Goal: Information Seeking & Learning: Learn about a topic

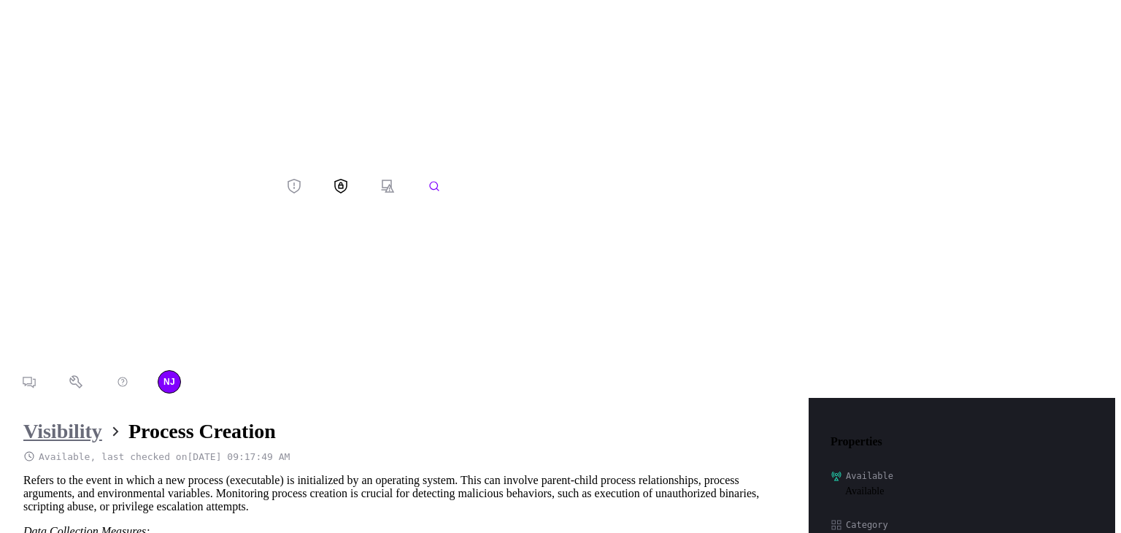
scroll to position [3241, 733]
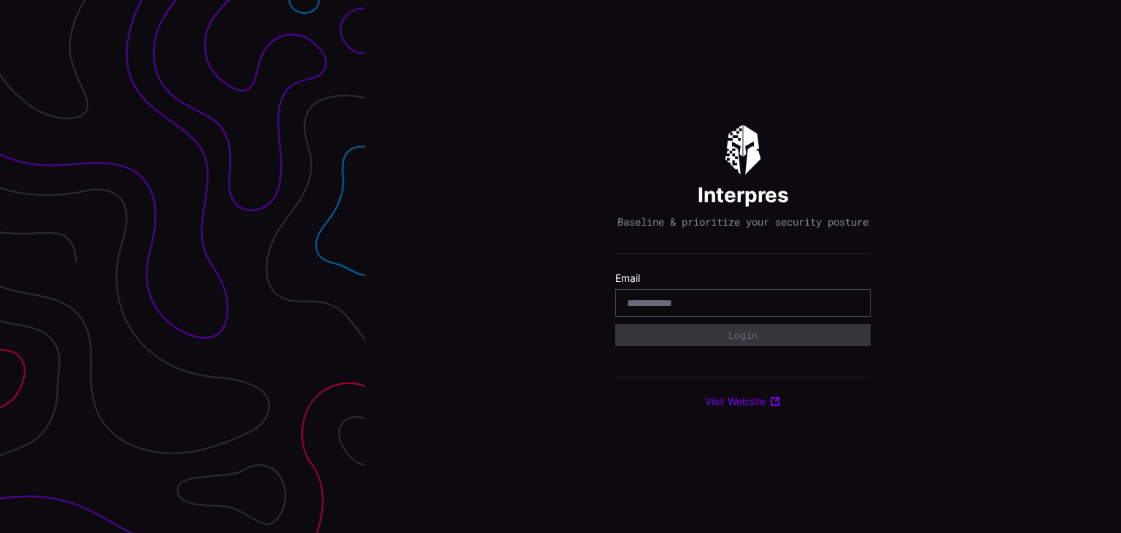
click at [675, 298] on div at bounding box center [742, 303] width 255 height 28
click at [660, 307] on input "email" at bounding box center [743, 302] width 232 height 13
type input "**********"
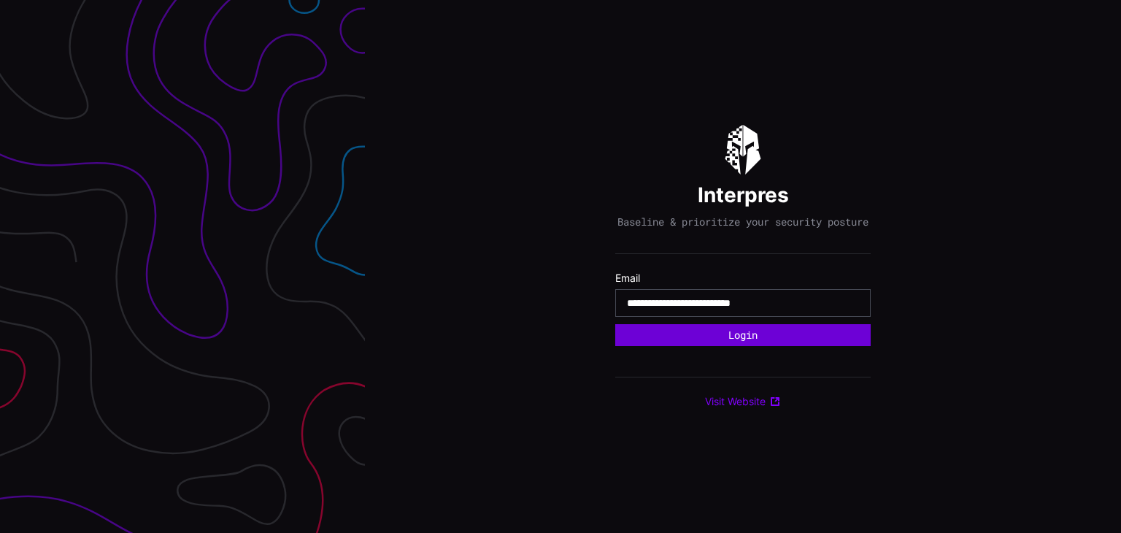
click at [750, 339] on button "Login" at bounding box center [742, 335] width 255 height 22
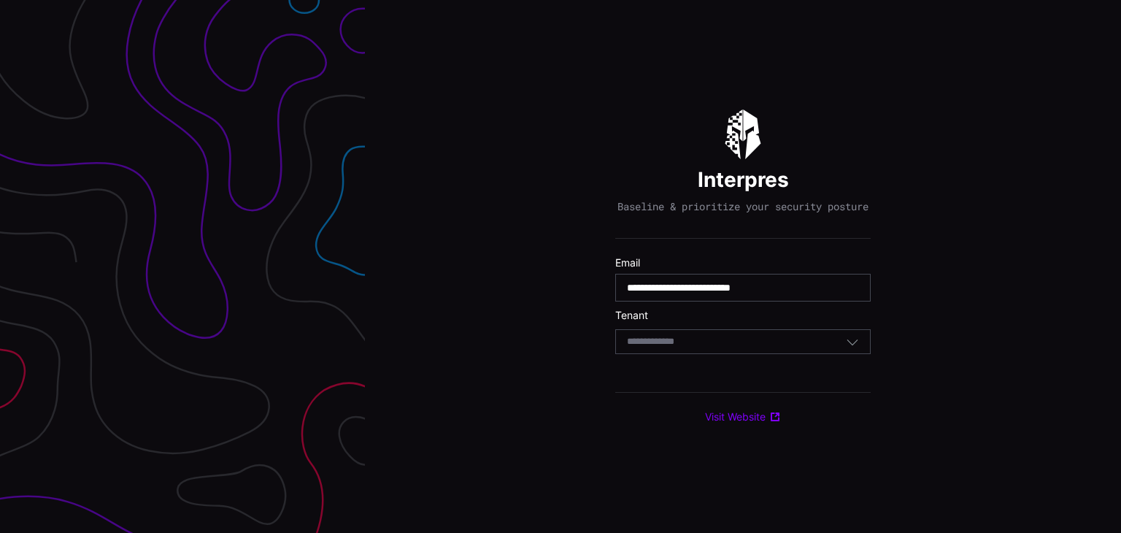
click at [718, 354] on div "Select Tenant" at bounding box center [742, 341] width 255 height 25
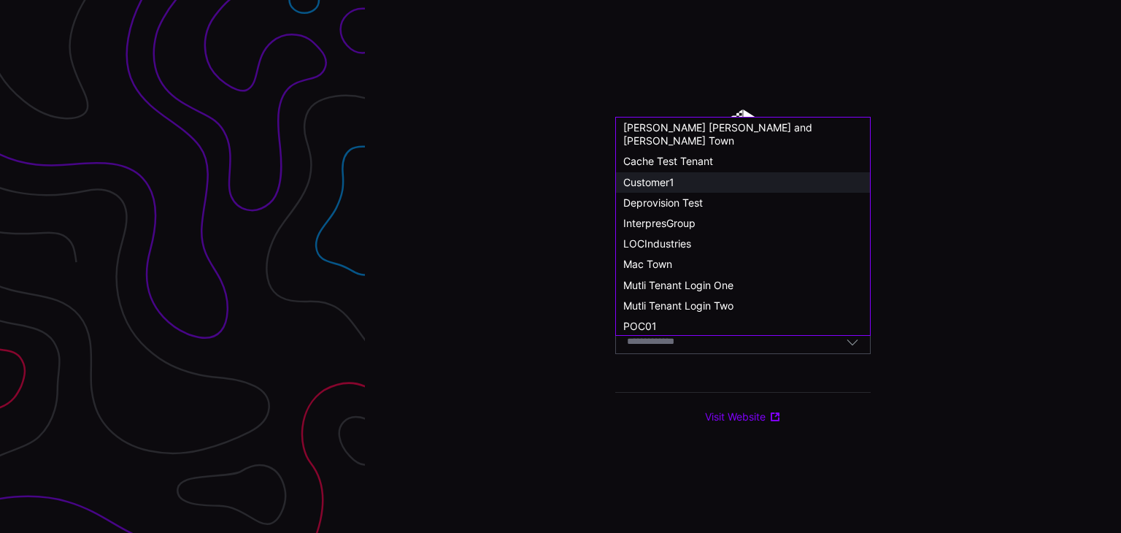
click at [663, 176] on span "Customer1" at bounding box center [648, 182] width 51 height 12
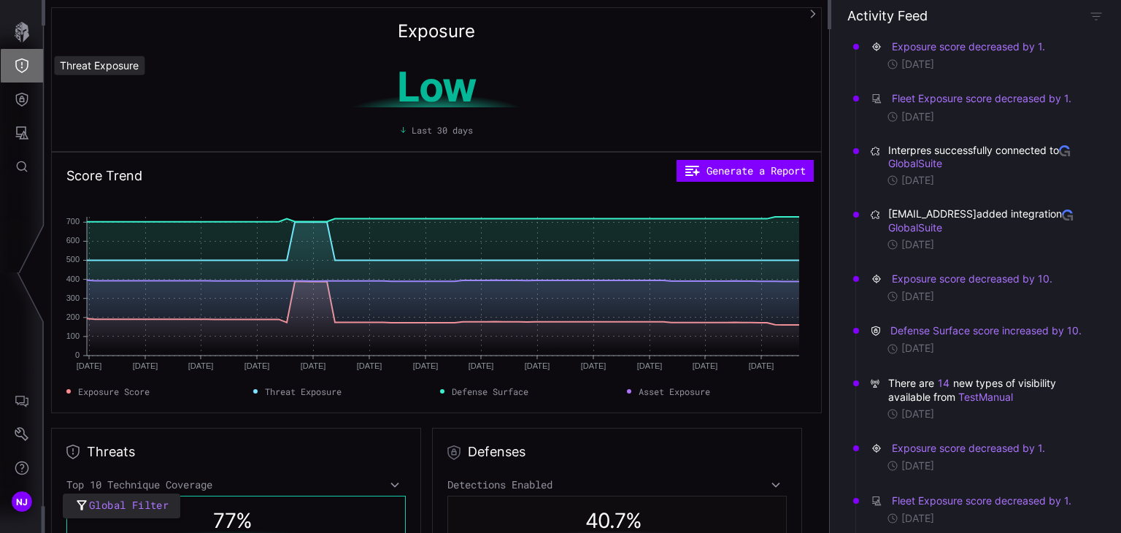
click at [18, 71] on icon "Threat Exposure" at bounding box center [22, 65] width 15 height 15
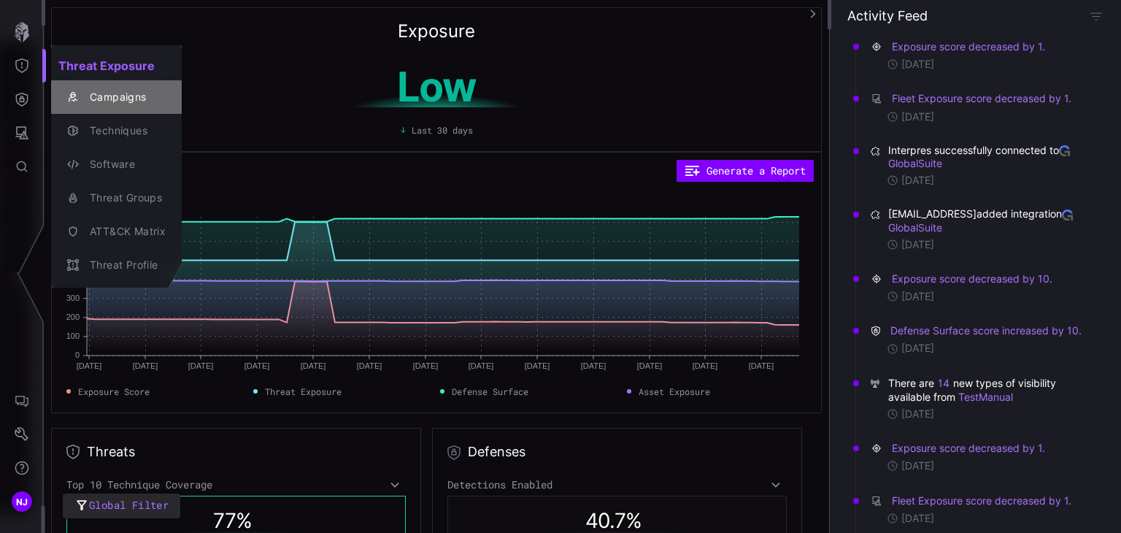
click at [126, 99] on div "Campaigns" at bounding box center [123, 97] width 83 height 18
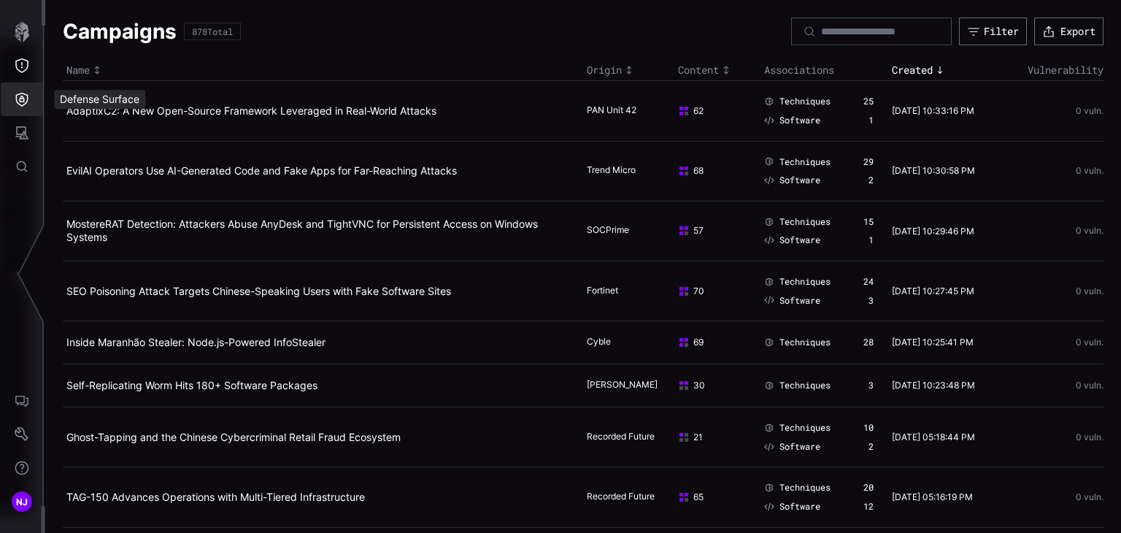
click at [19, 100] on icon "Defense Surface" at bounding box center [22, 99] width 15 height 15
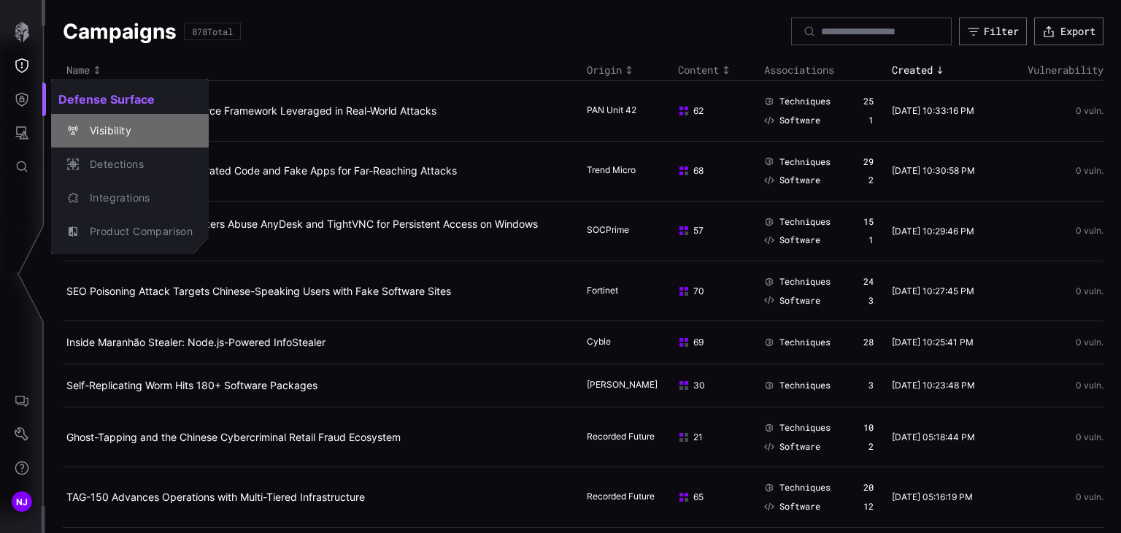
click at [117, 127] on div "Visibility" at bounding box center [137, 131] width 110 height 18
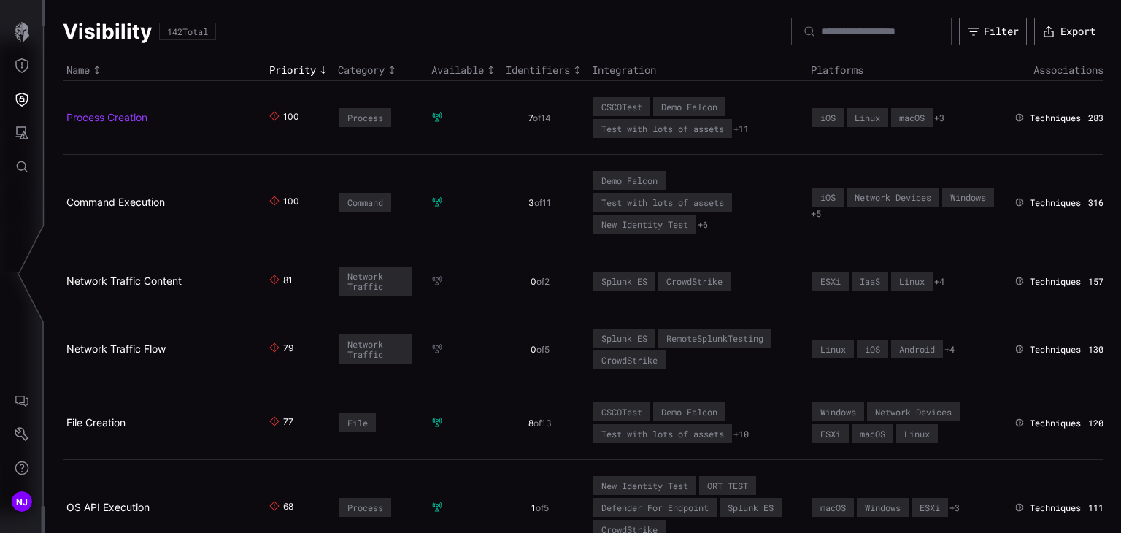
click at [107, 113] on link "Process Creation" at bounding box center [106, 117] width 81 height 12
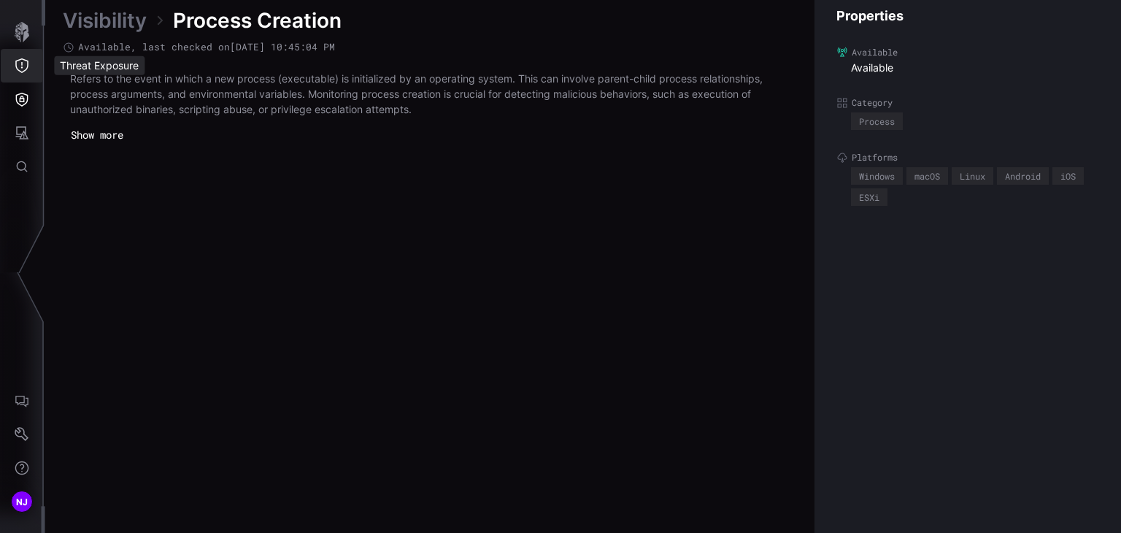
scroll to position [3126, 733]
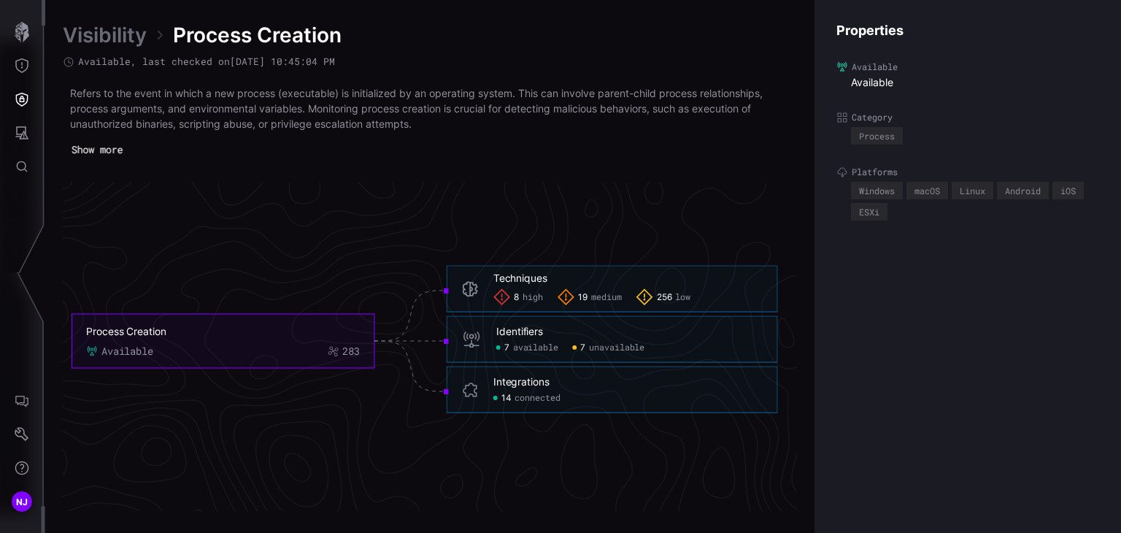
click at [88, 147] on button "Show more" at bounding box center [97, 150] width 67 height 22
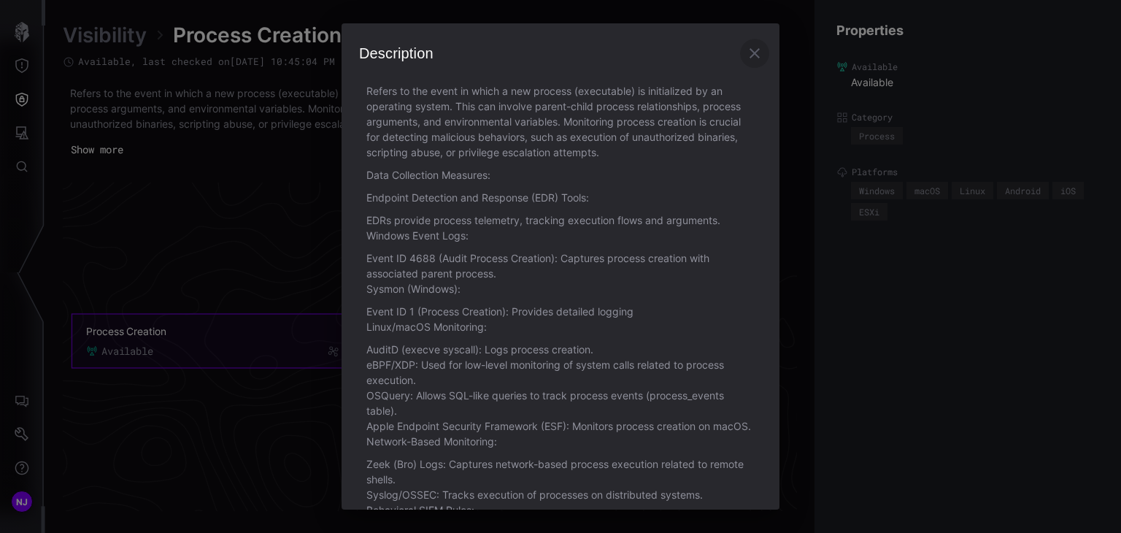
click at [746, 53] on icon "button" at bounding box center [755, 54] width 18 height 18
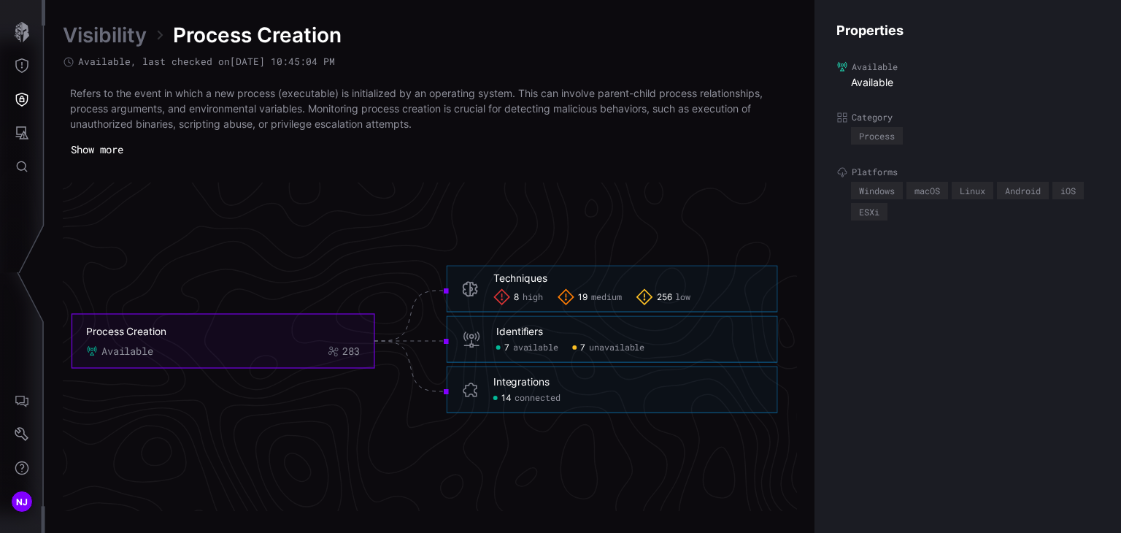
click at [111, 147] on button "Show more" at bounding box center [97, 150] width 69 height 22
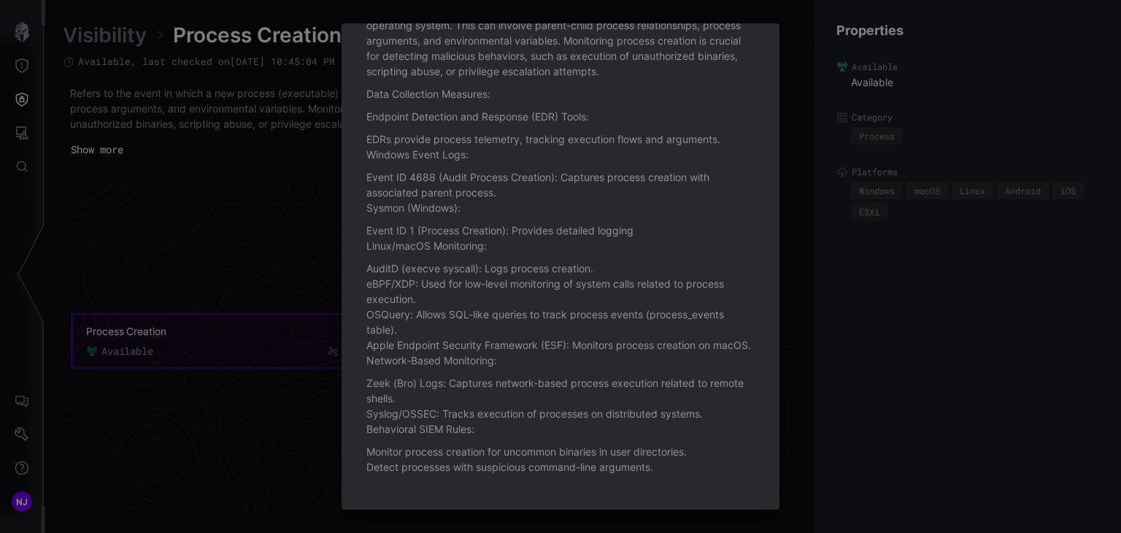
scroll to position [0, 0]
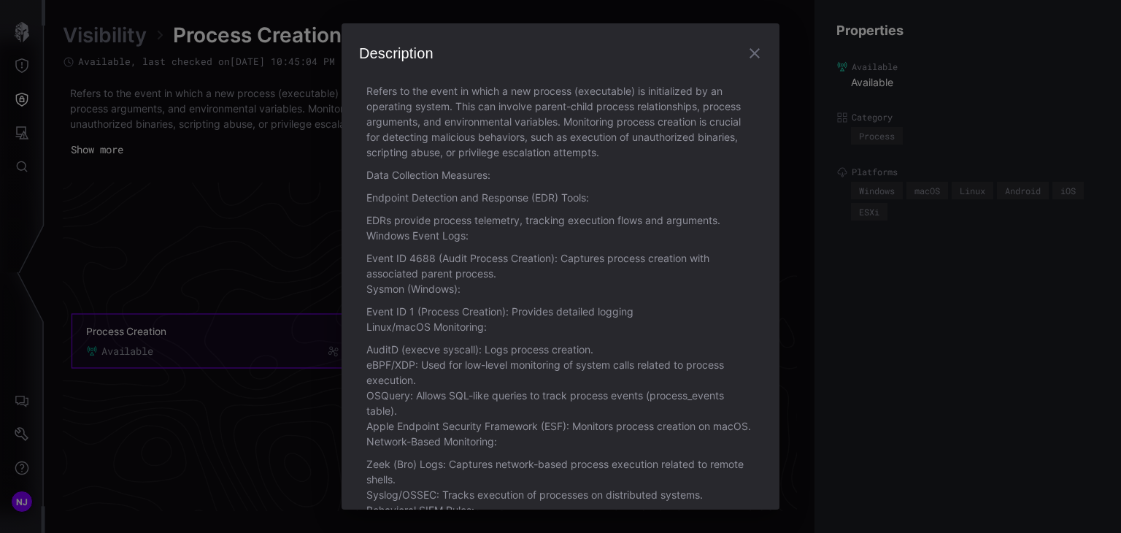
click at [750, 50] on icon "button" at bounding box center [755, 53] width 10 height 10
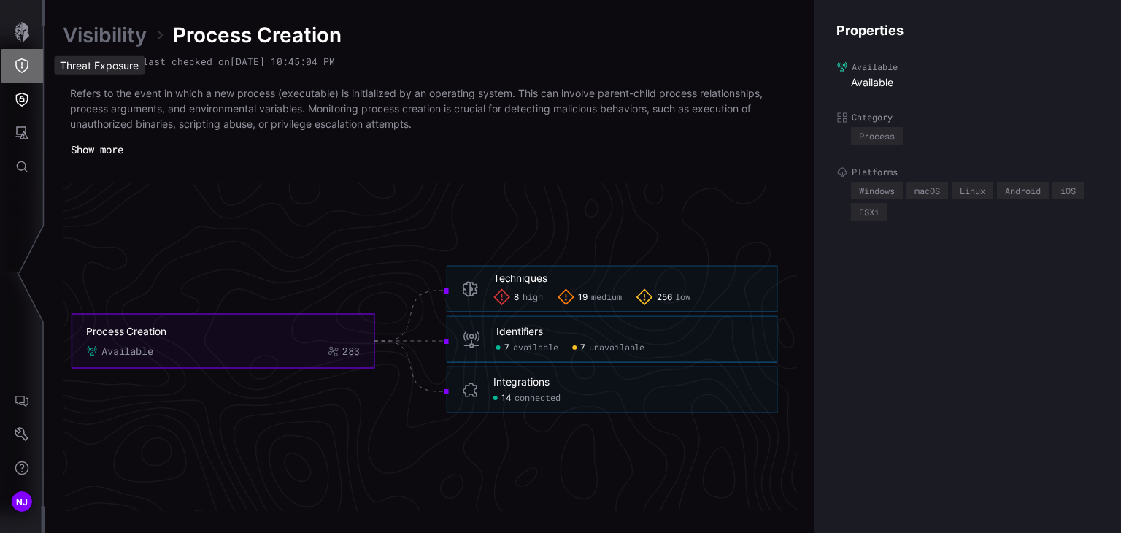
click at [20, 65] on icon "Threat Exposure" at bounding box center [22, 65] width 15 height 15
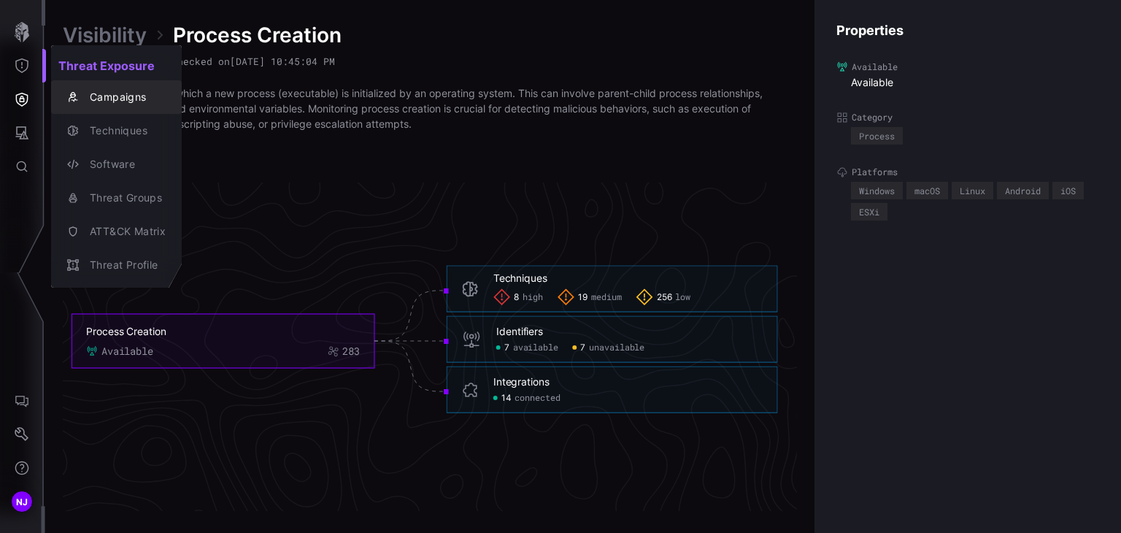
click at [117, 95] on div "Campaigns" at bounding box center [123, 97] width 83 height 18
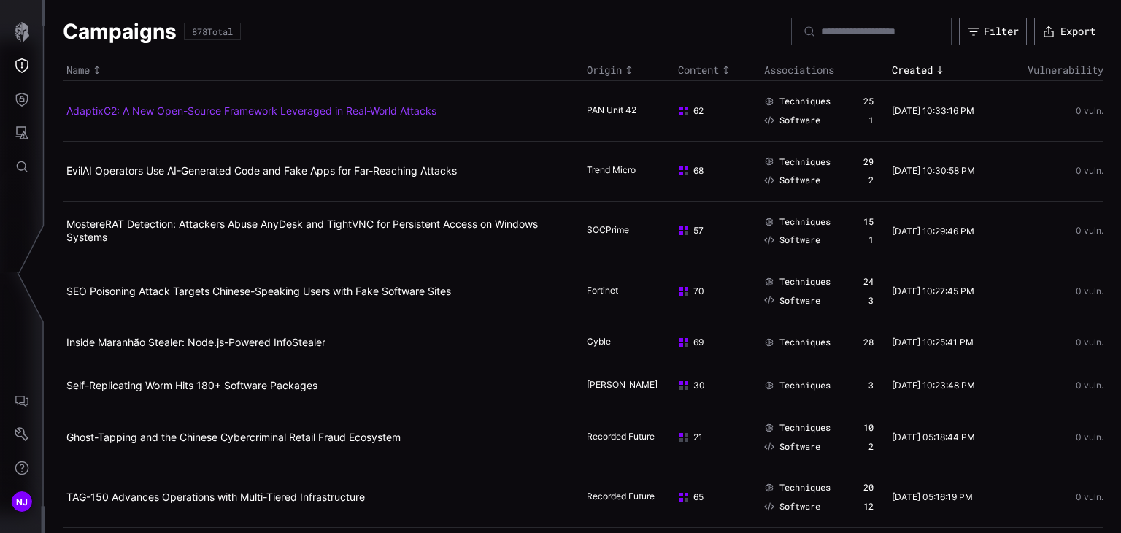
click at [223, 112] on link "AdaptixC2: A New Open-Source Framework Leveraged in Real-World Attacks" at bounding box center [251, 110] width 370 height 12
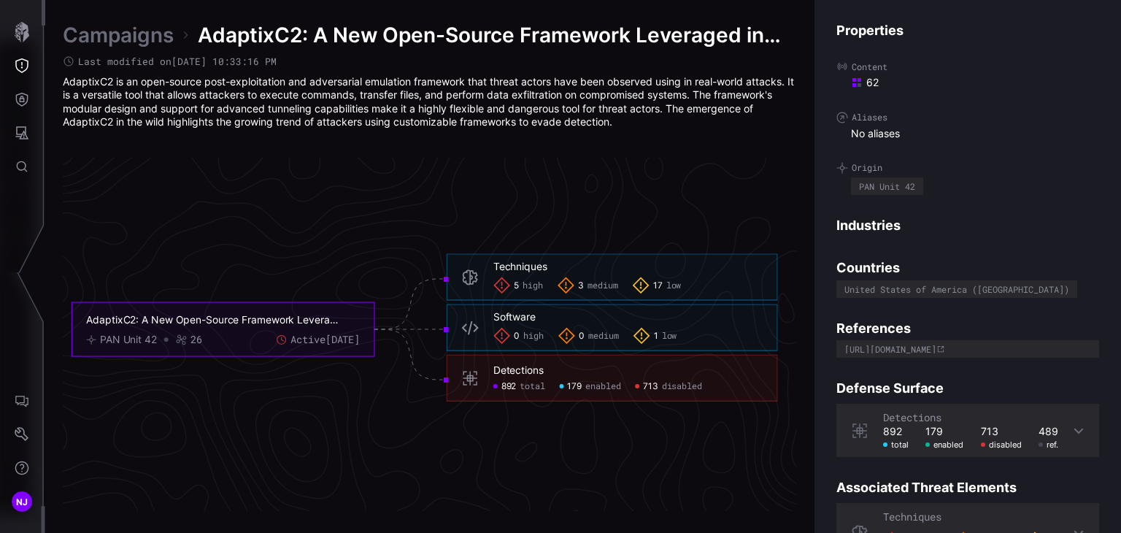
scroll to position [115, 0]
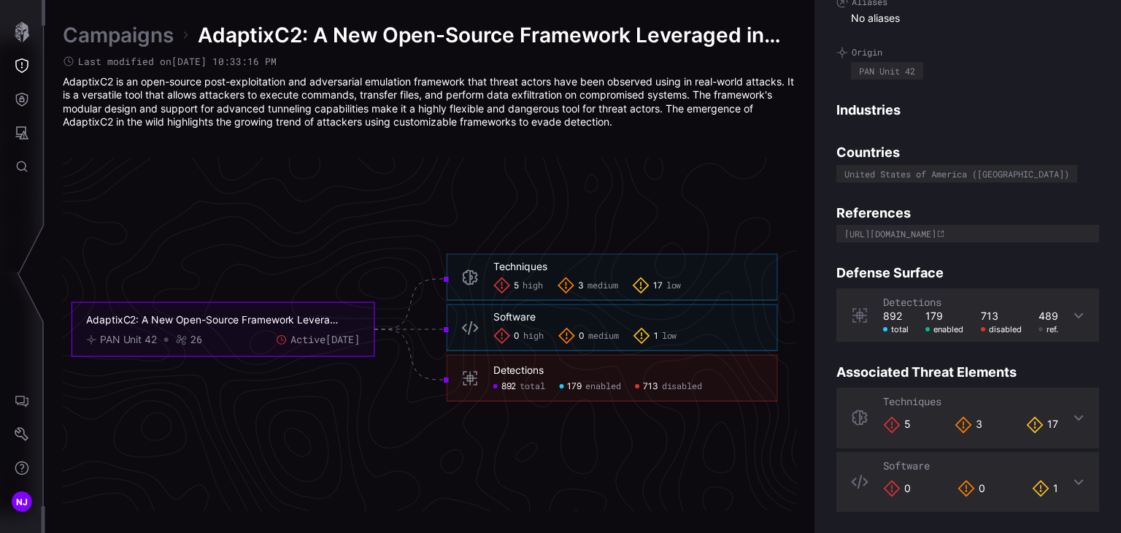
click at [1074, 481] on icon at bounding box center [1078, 482] width 9 height 6
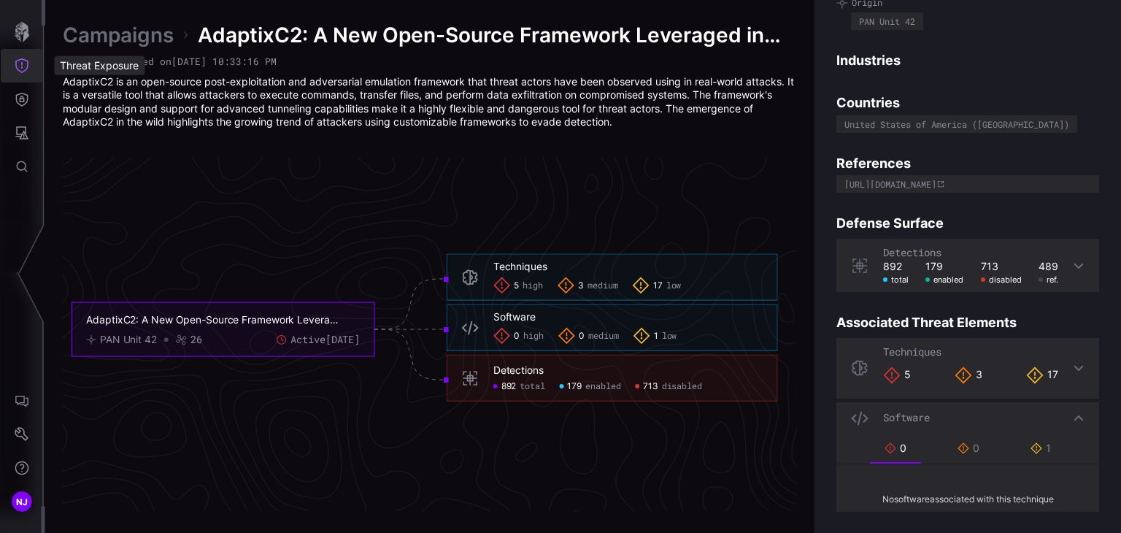
click at [26, 68] on icon "Threat Exposure" at bounding box center [22, 65] width 15 height 15
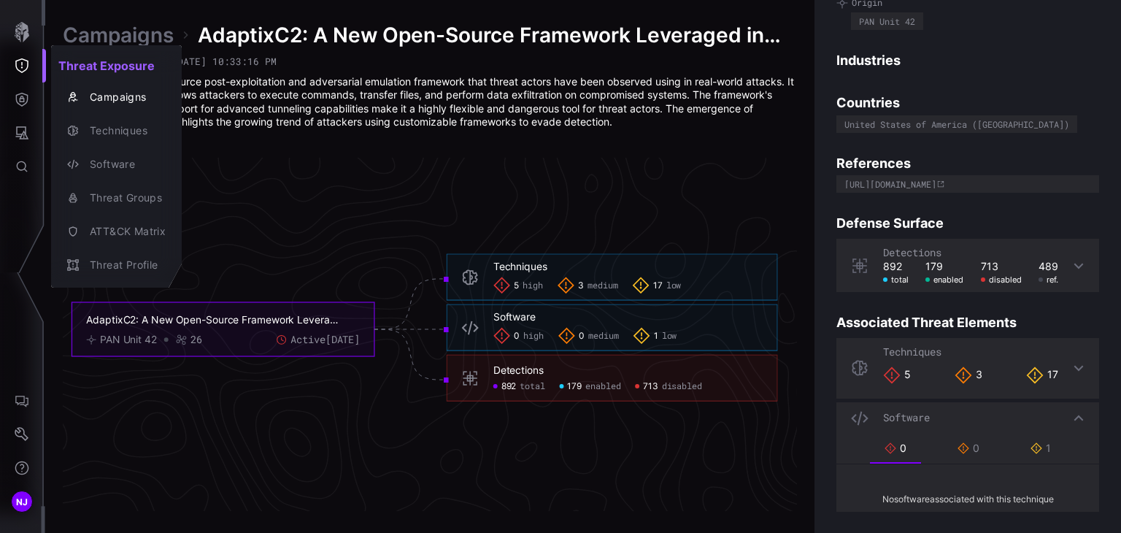
click at [23, 103] on div at bounding box center [560, 266] width 1121 height 533
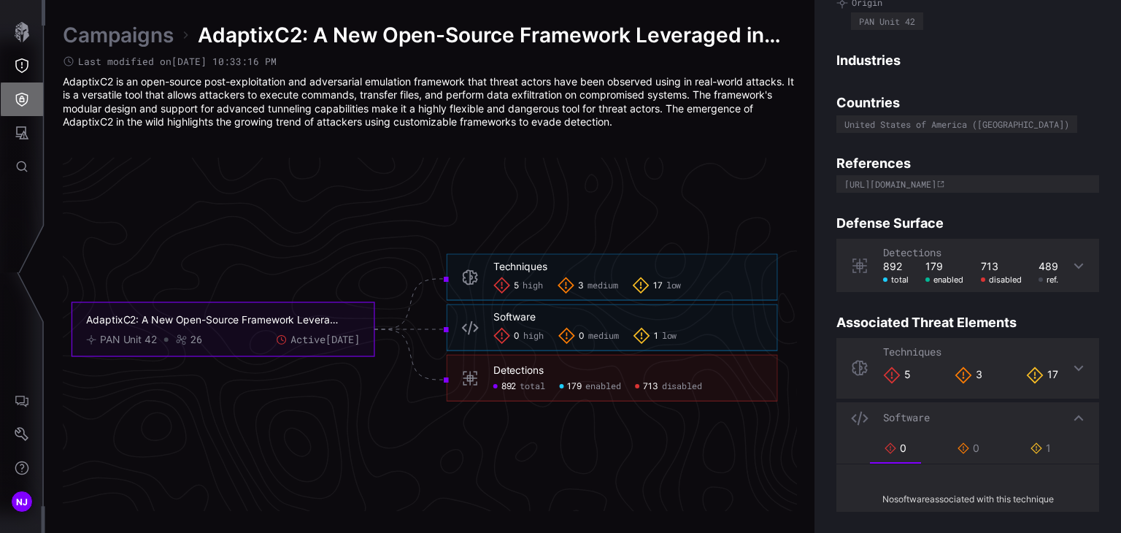
click at [23, 103] on icon "Defense Surface" at bounding box center [22, 99] width 15 height 15
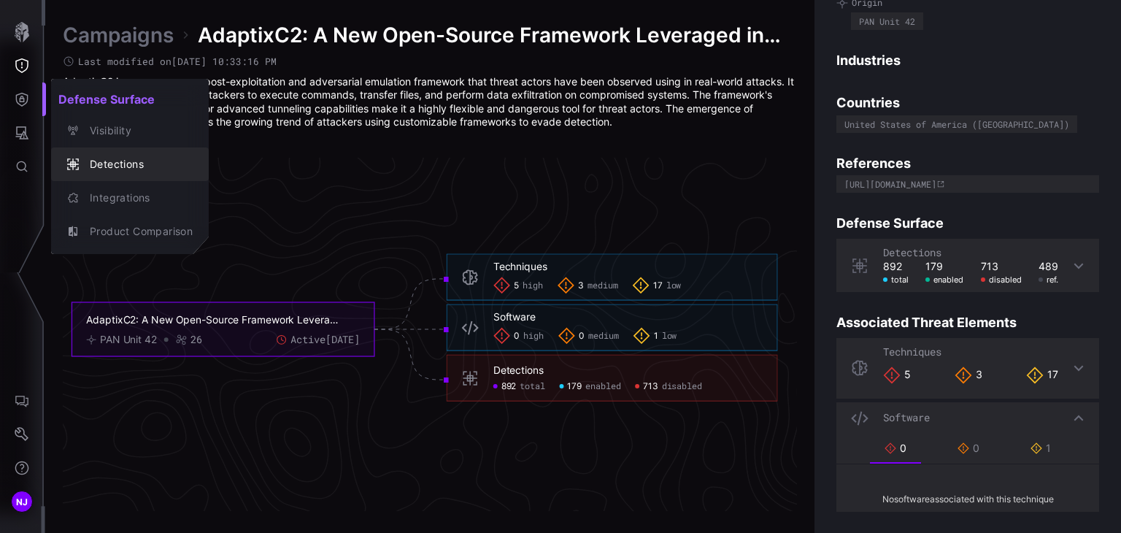
click at [118, 163] on div "Detections" at bounding box center [137, 164] width 110 height 18
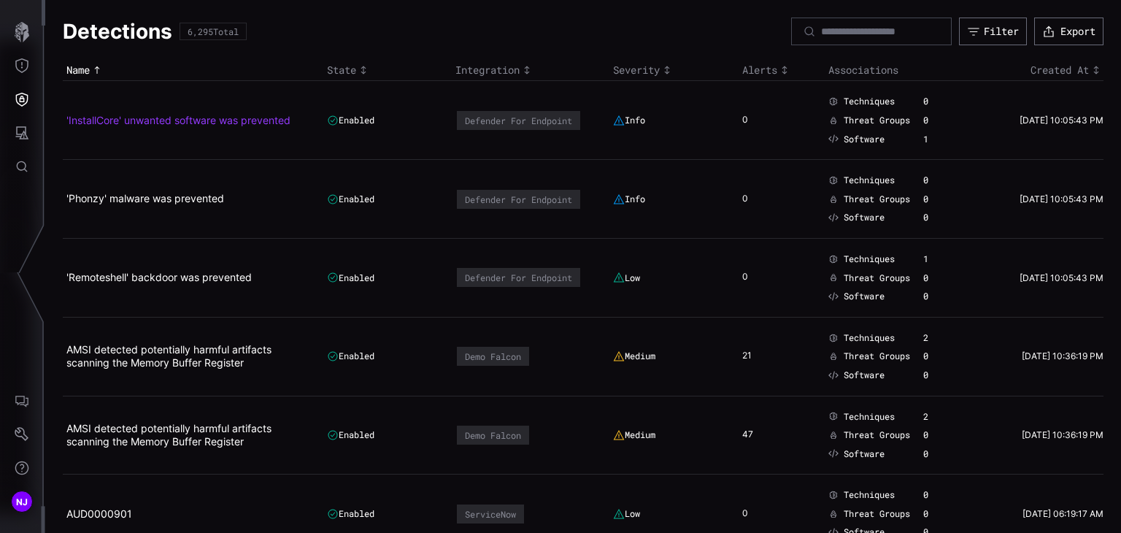
click at [153, 118] on link "'InstallCore' unwanted software was prevented" at bounding box center [178, 120] width 224 height 12
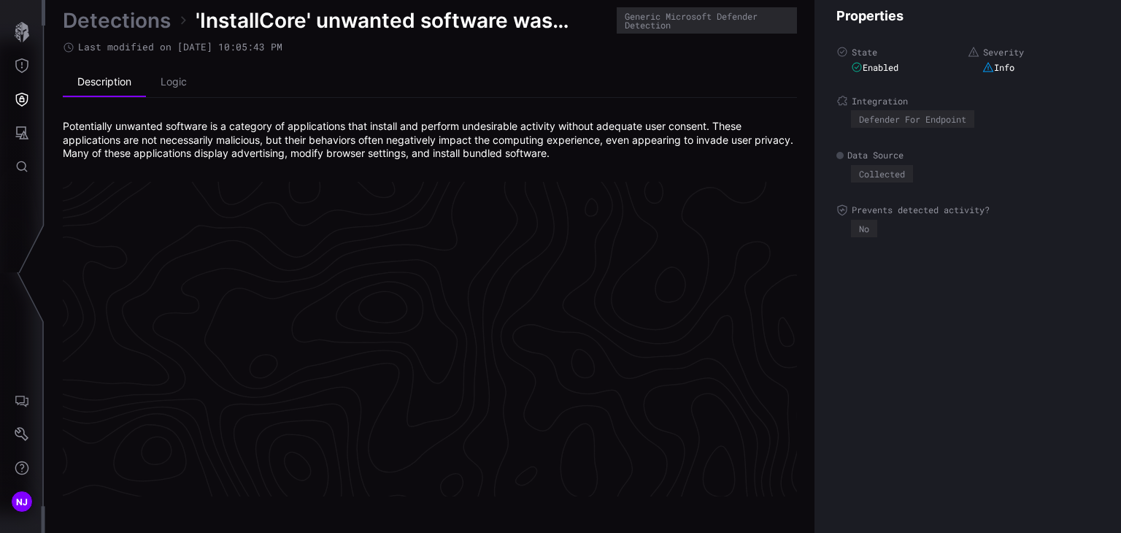
scroll to position [3133, 733]
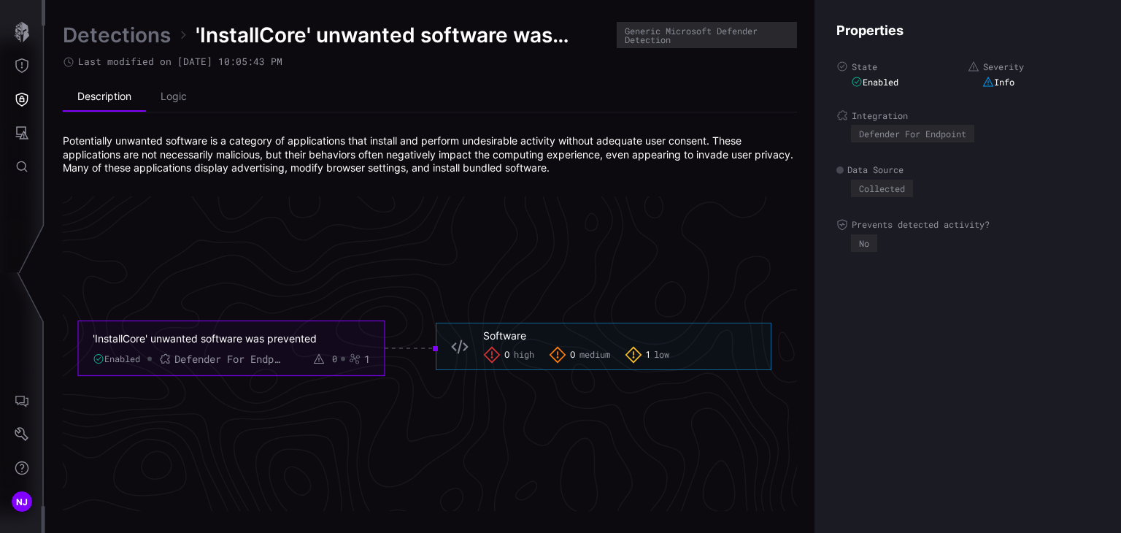
click at [128, 33] on link "Detections" at bounding box center [117, 35] width 108 height 26
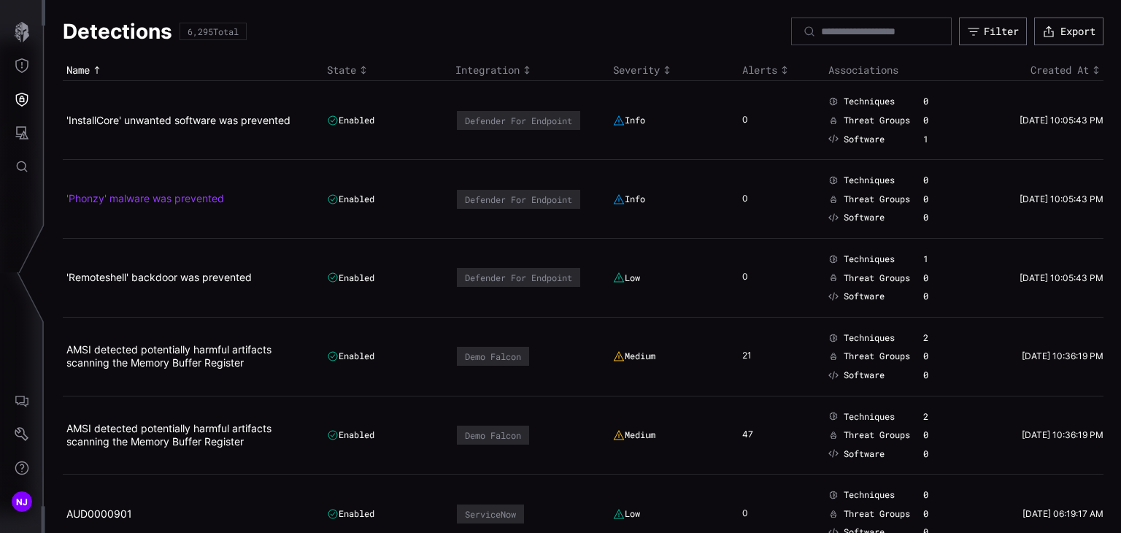
click at [112, 199] on link "'Phonzy' malware was prevented" at bounding box center [145, 198] width 158 height 12
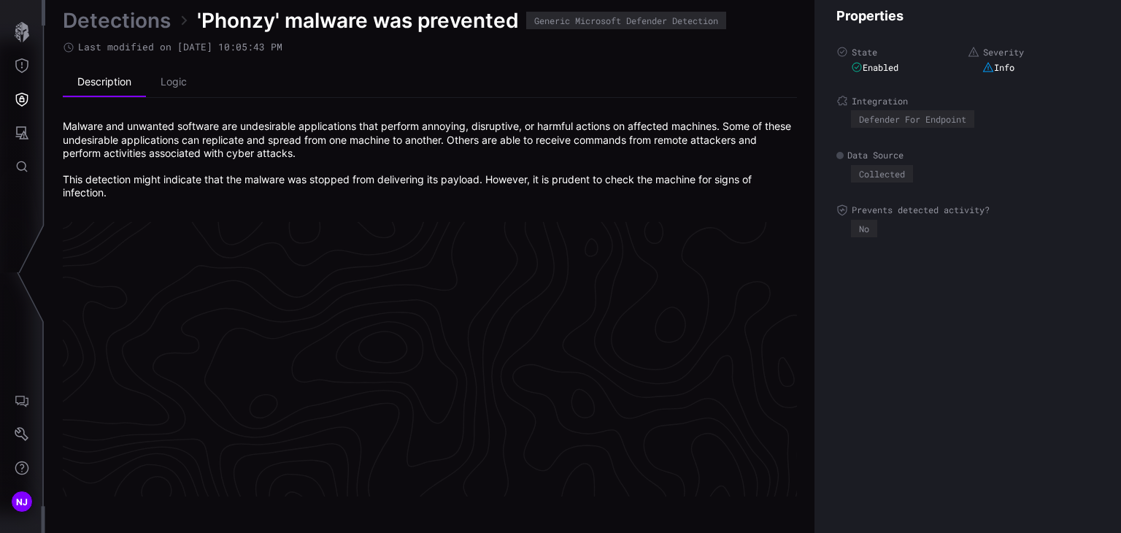
scroll to position [3152, 733]
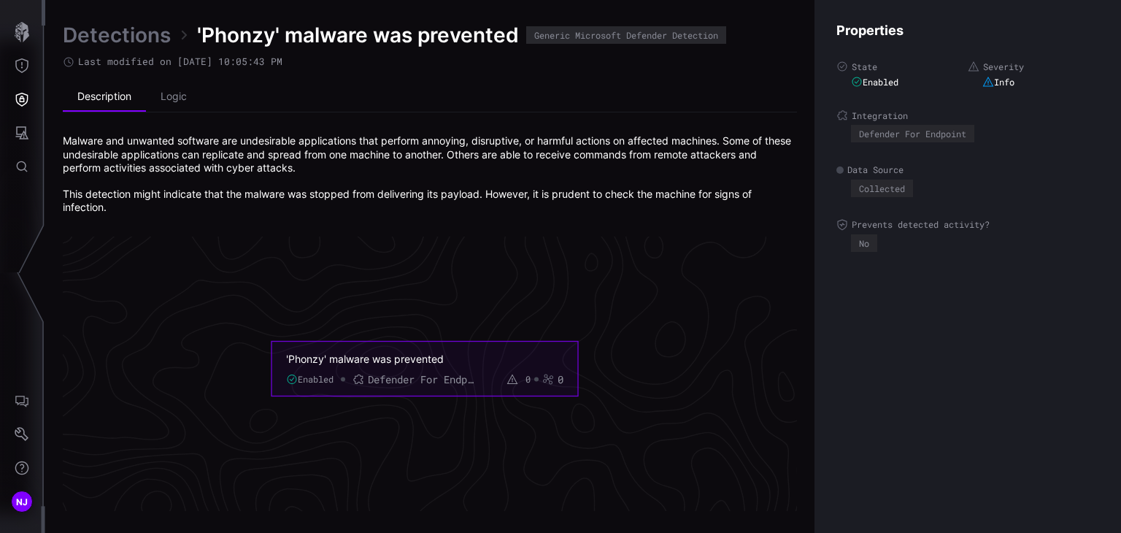
click at [134, 36] on link "Detections" at bounding box center [117, 35] width 108 height 26
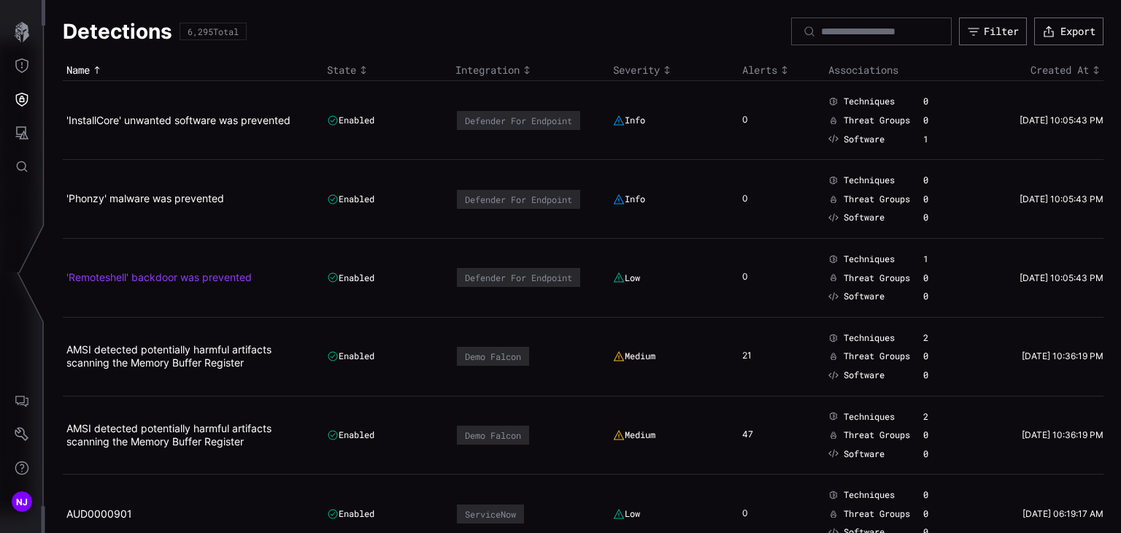
click at [127, 277] on link "'Remoteshell' backdoor was prevented" at bounding box center [158, 277] width 185 height 12
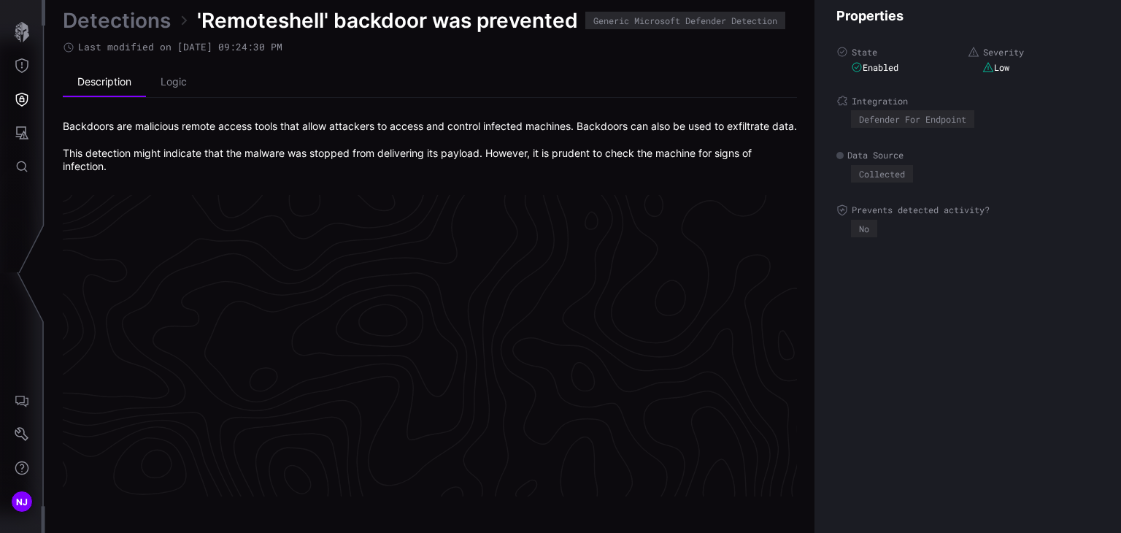
scroll to position [3146, 733]
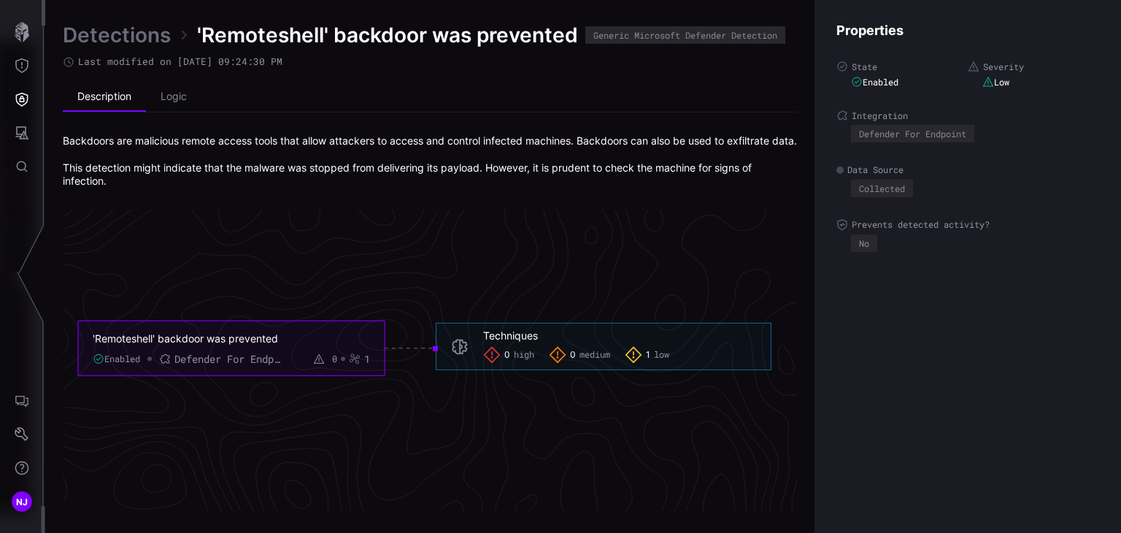
click at [110, 31] on link "Detections" at bounding box center [117, 35] width 108 height 26
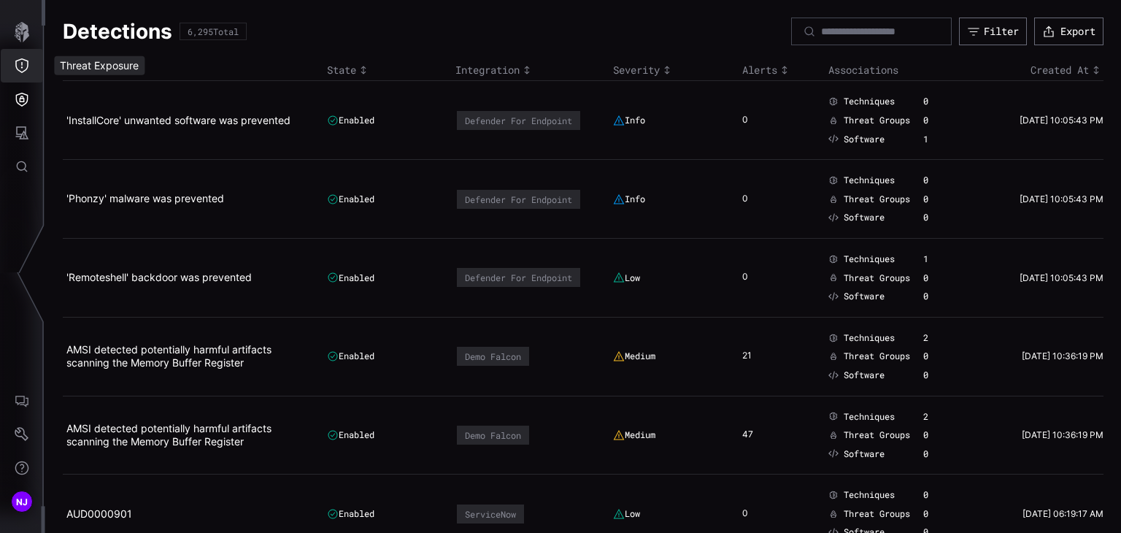
click at [20, 72] on icon "Threat Exposure" at bounding box center [22, 65] width 15 height 15
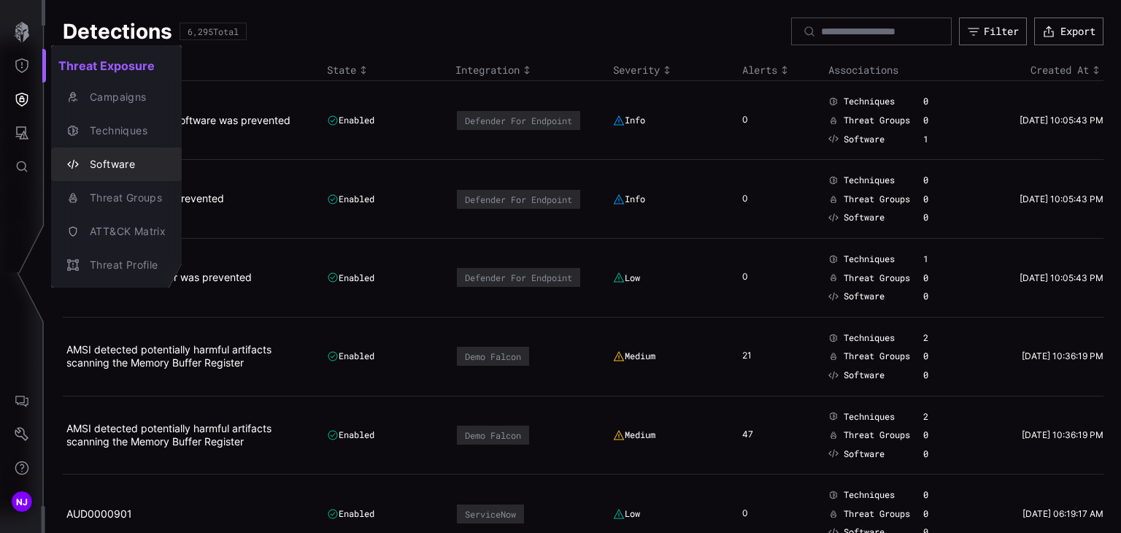
click at [106, 174] on button "Software" at bounding box center [116, 164] width 131 height 34
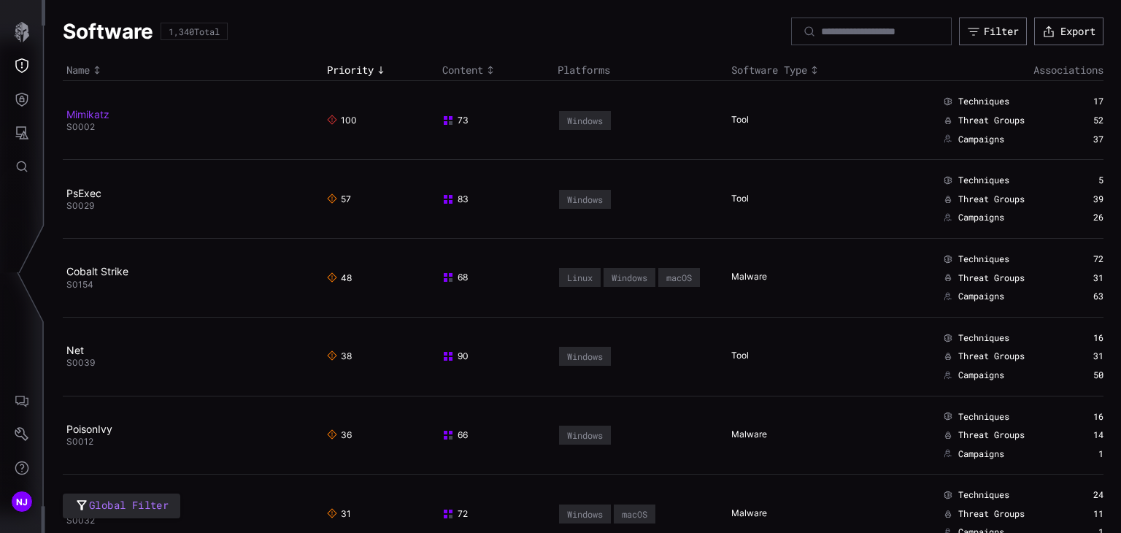
click at [88, 115] on link "Mimikatz" at bounding box center [87, 114] width 43 height 12
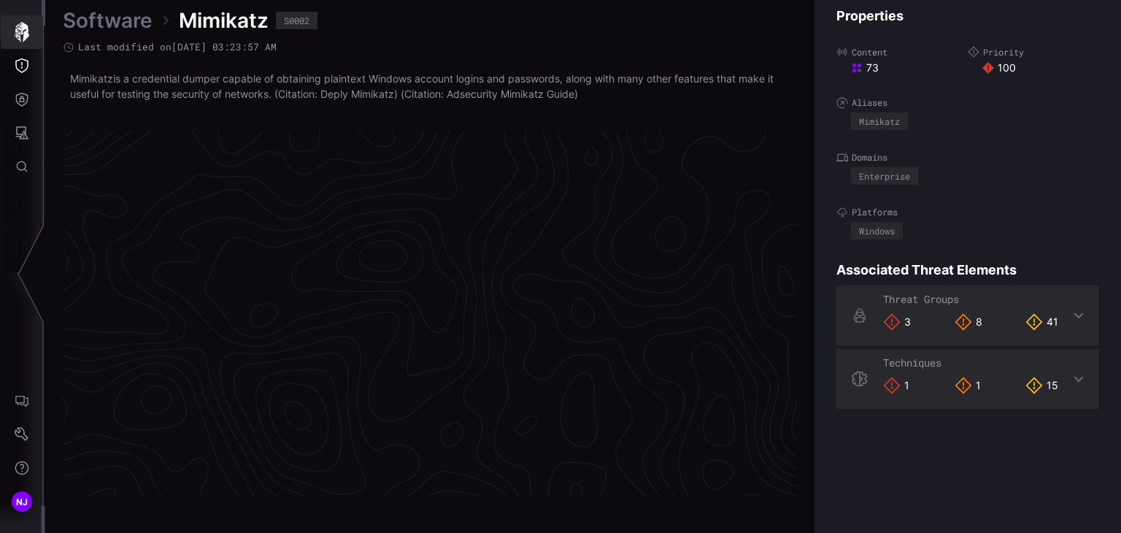
scroll to position [3107, 733]
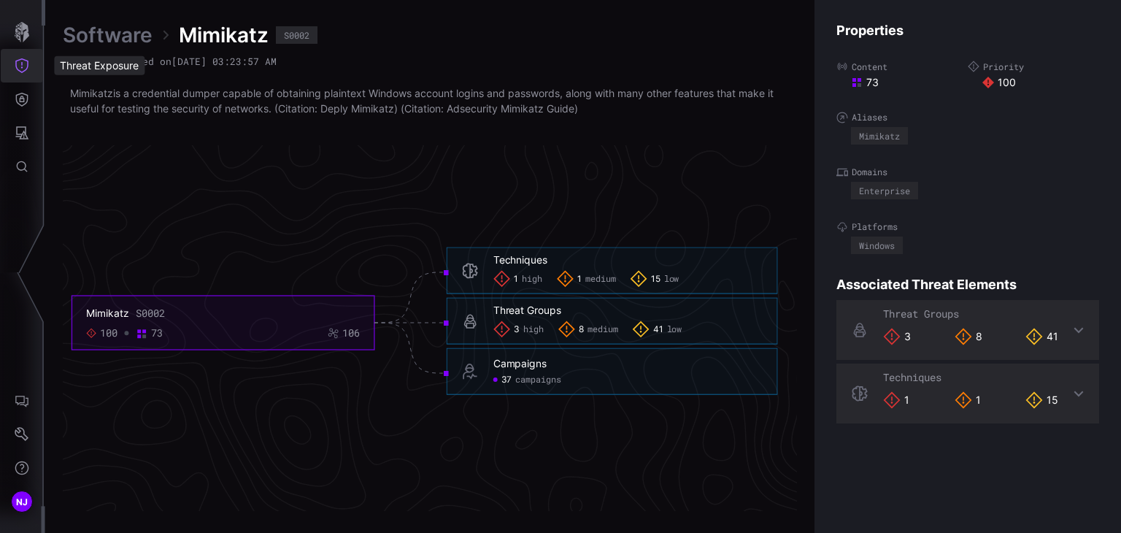
click at [23, 67] on icon "Threat Exposure" at bounding box center [22, 65] width 15 height 15
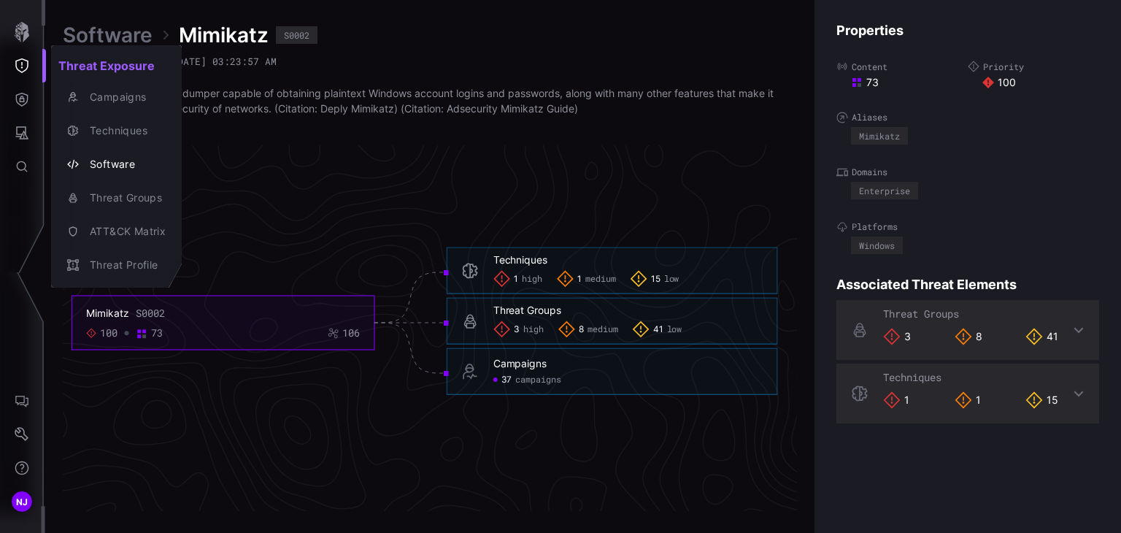
click at [28, 101] on div at bounding box center [560, 266] width 1121 height 533
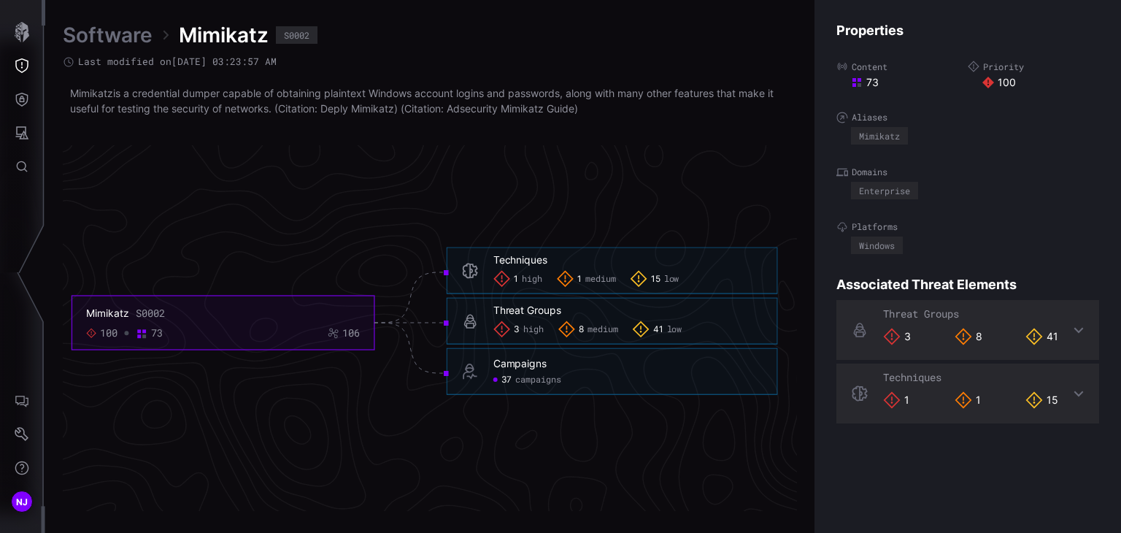
click at [28, 101] on icon "Defense Surface" at bounding box center [22, 99] width 15 height 15
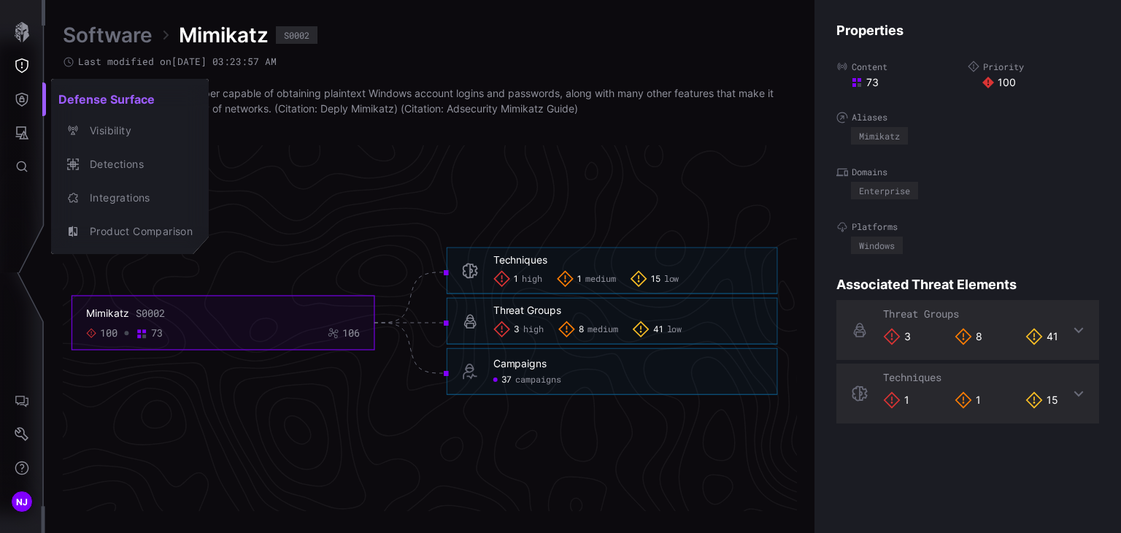
click at [28, 126] on div at bounding box center [560, 266] width 1121 height 533
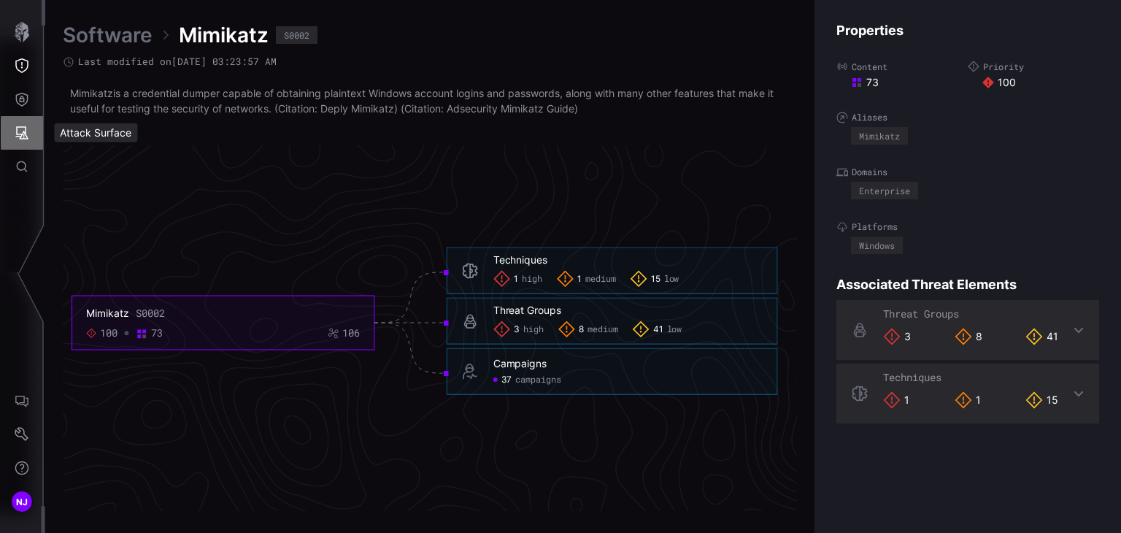
click at [28, 129] on icon "Attack Surface" at bounding box center [22, 133] width 15 height 15
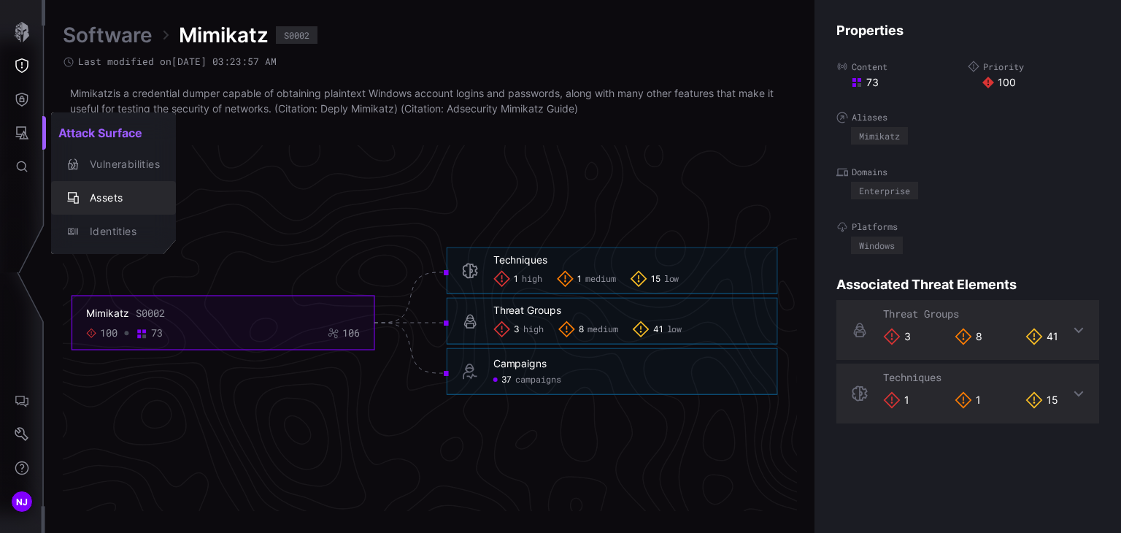
click at [108, 202] on div "Assets" at bounding box center [120, 198] width 77 height 18
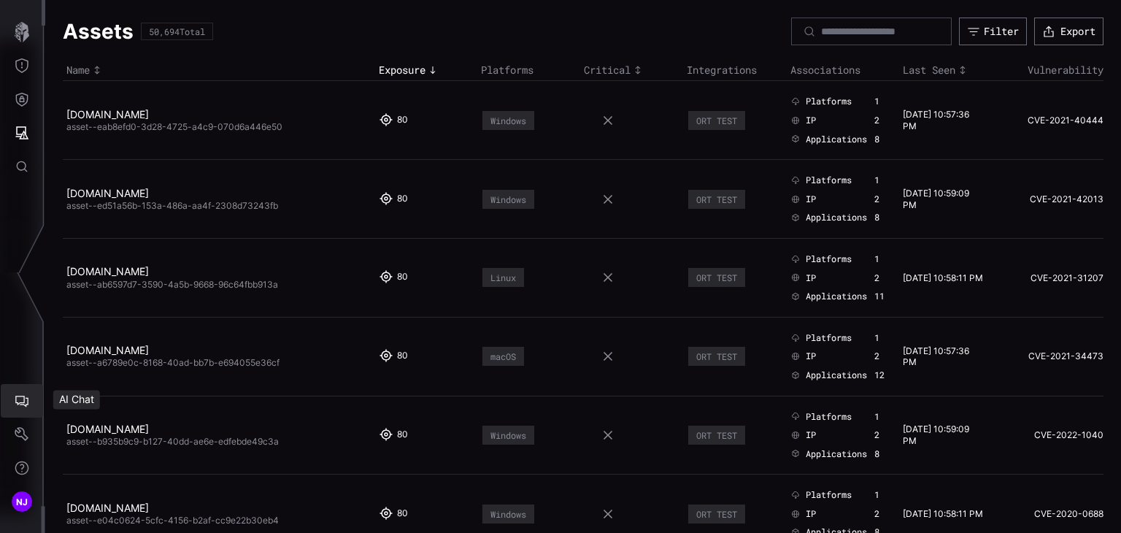
click at [25, 405] on icon "AI Chat" at bounding box center [21, 402] width 13 height 12
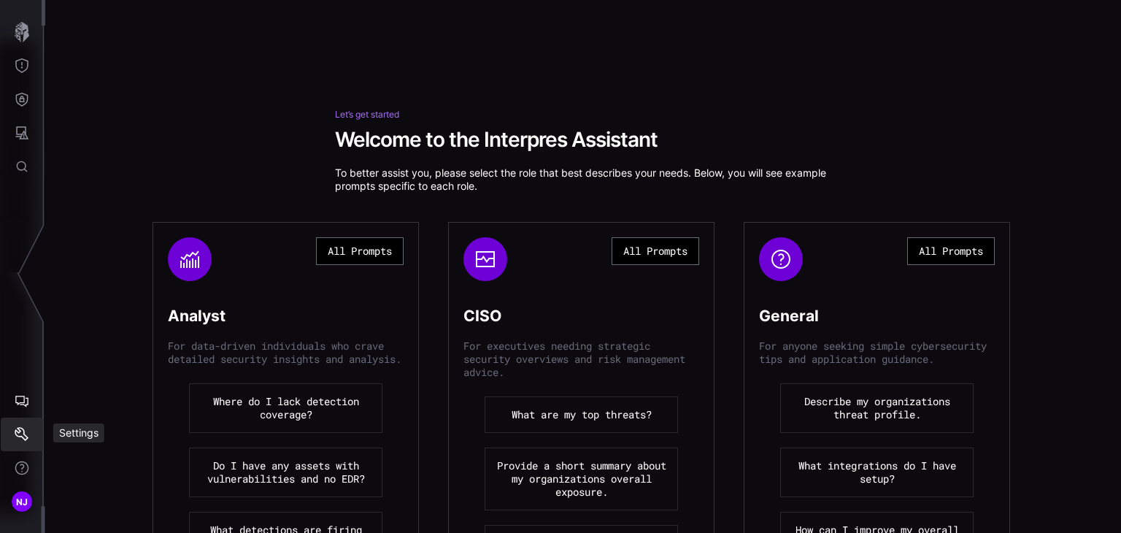
click at [25, 429] on icon "Settings" at bounding box center [22, 434] width 15 height 15
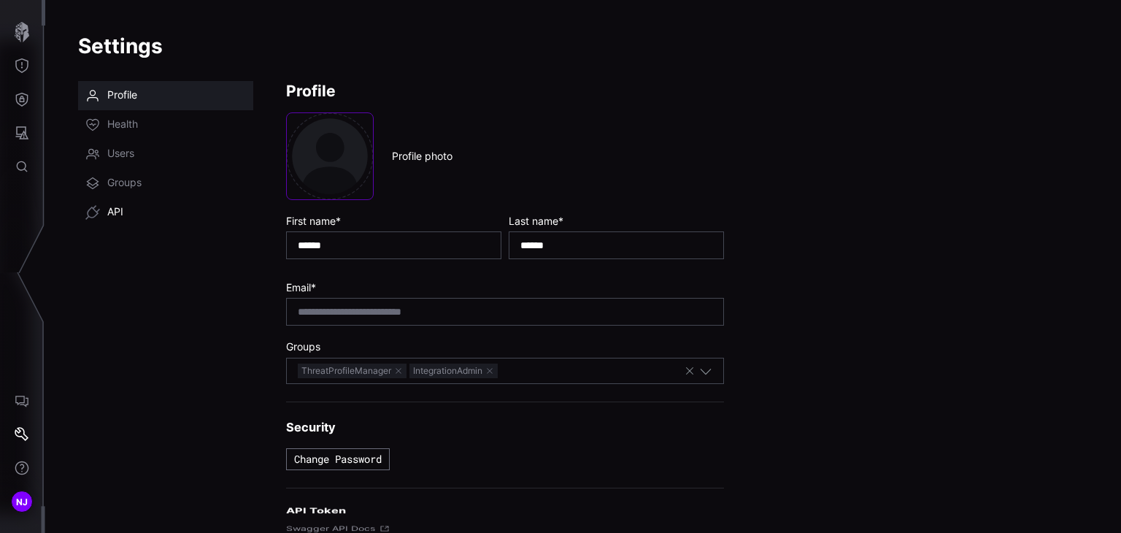
click at [113, 212] on span "API" at bounding box center [115, 212] width 16 height 15
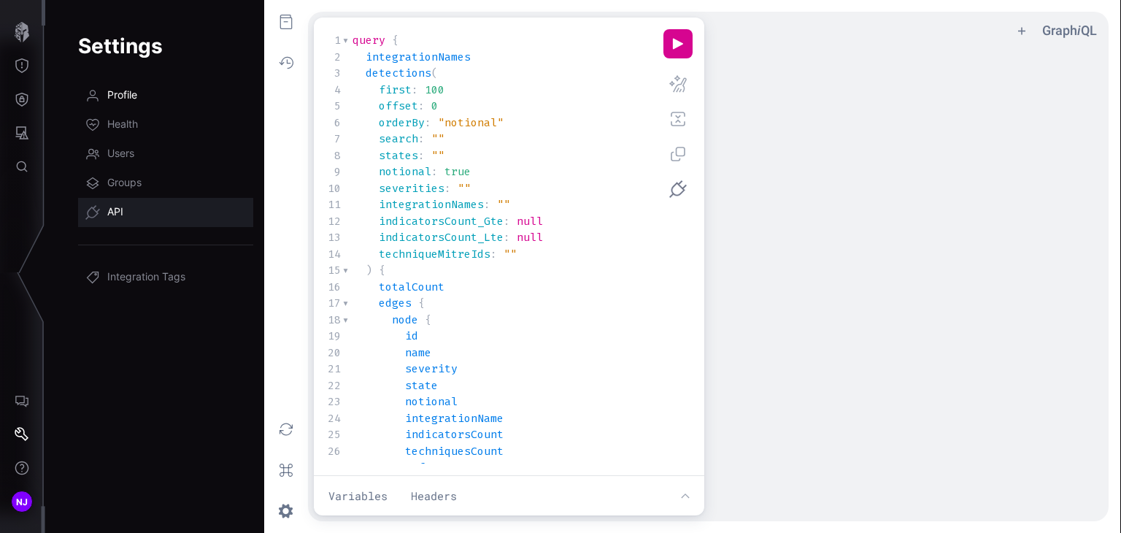
click at [131, 94] on span "Profile" at bounding box center [122, 95] width 30 height 15
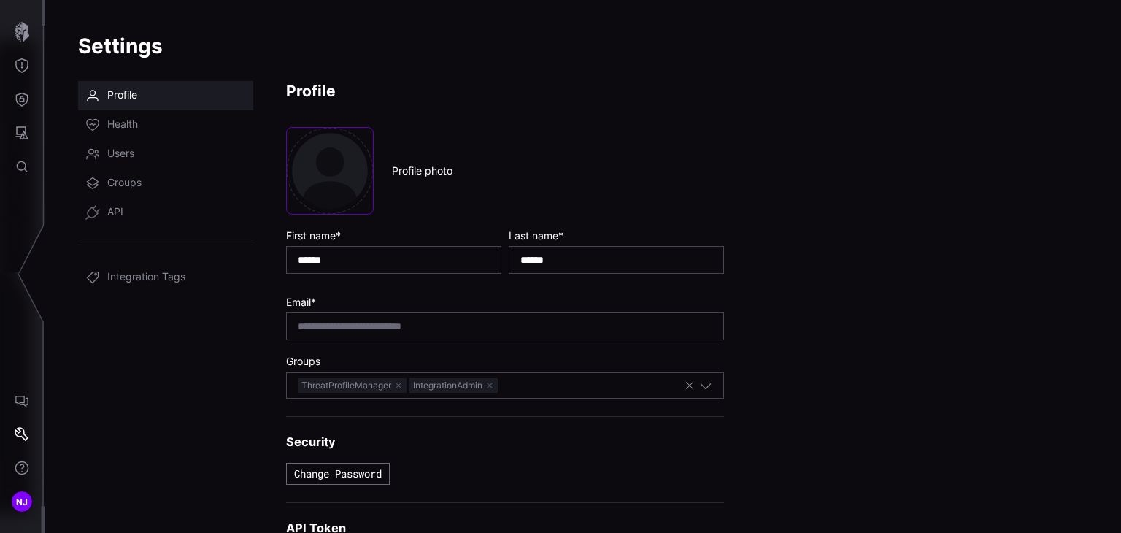
scroll to position [167, 0]
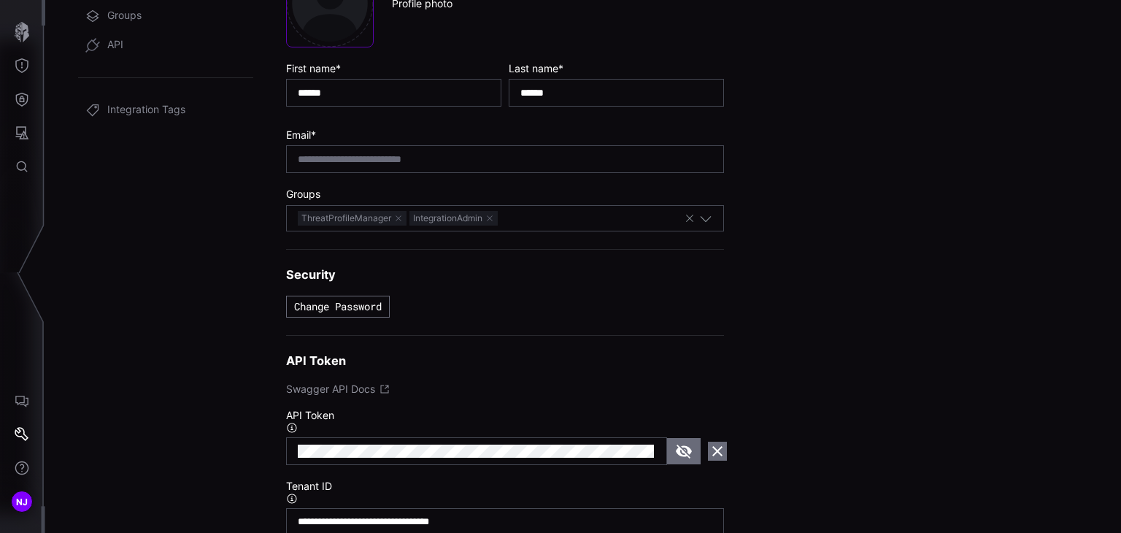
click at [334, 363] on h3 "API Token" at bounding box center [505, 360] width 438 height 15
